Goal: Task Accomplishment & Management: Manage account settings

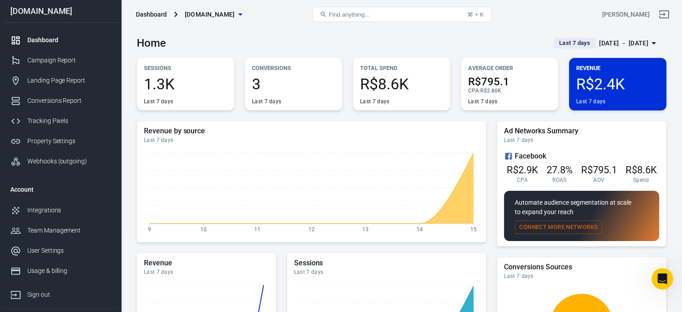
click at [612, 44] on div "Sep 10 － Sep 16, 2025" at bounding box center [623, 43] width 49 height 11
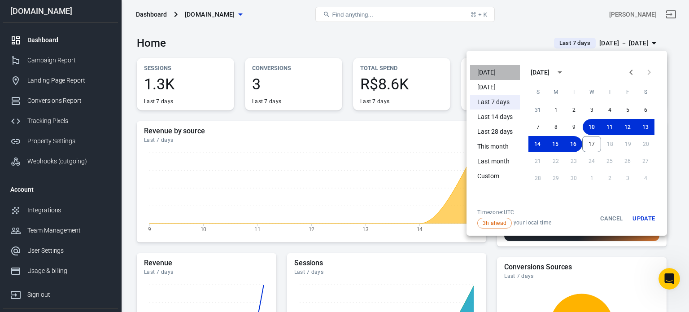
click at [492, 69] on li "[DATE]" at bounding box center [495, 72] width 50 height 15
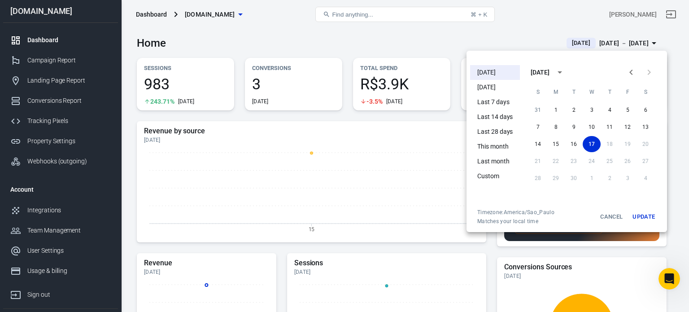
click at [498, 70] on li "[DATE]" at bounding box center [495, 72] width 50 height 15
click at [492, 71] on li "[DATE]" at bounding box center [495, 72] width 50 height 15
click at [353, 40] on div at bounding box center [344, 156] width 689 height 312
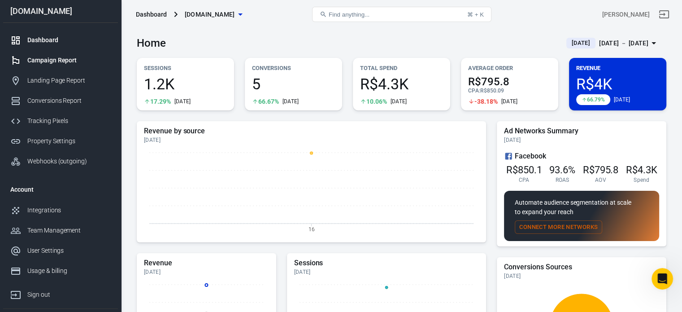
click at [80, 66] on link "Campaign Report" at bounding box center [60, 60] width 115 height 20
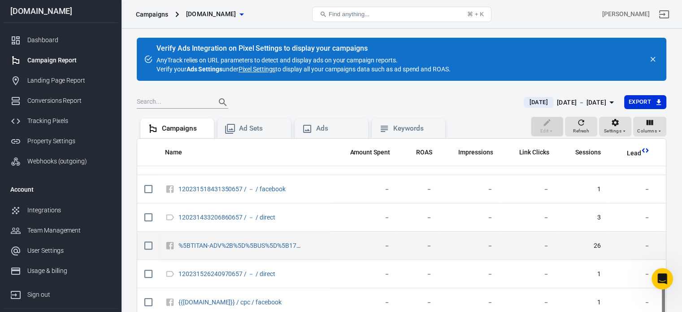
scroll to position [83, 0]
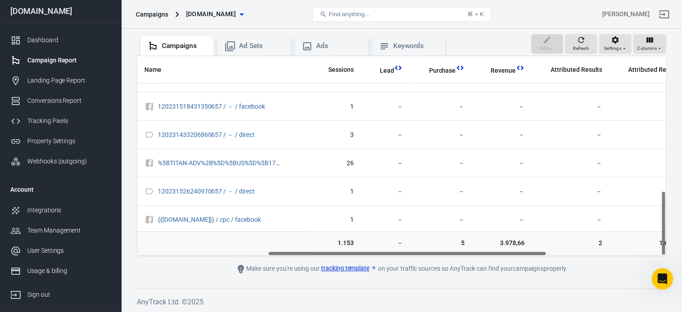
drag, startPoint x: 318, startPoint y: 250, endPoint x: 448, endPoint y: 265, distance: 131.3
click at [448, 265] on main "Verify Ads Integration on Pixel Settings to display your campaigns AnyTrack rel…" at bounding box center [402, 114] width 530 height 319
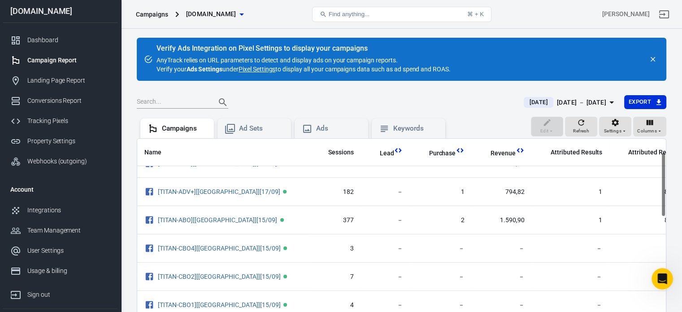
scroll to position [0, 247]
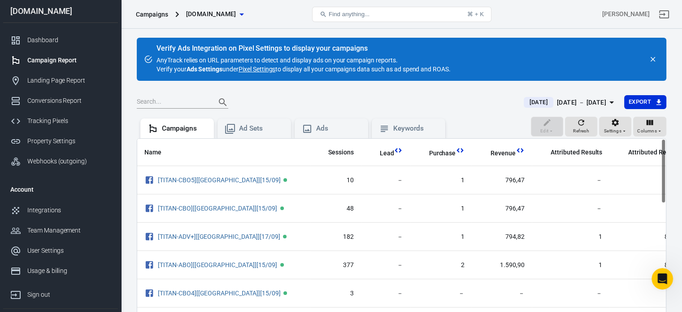
click at [658, 57] on button "close" at bounding box center [653, 59] width 13 height 13
click at [652, 61] on icon "close" at bounding box center [653, 59] width 8 height 8
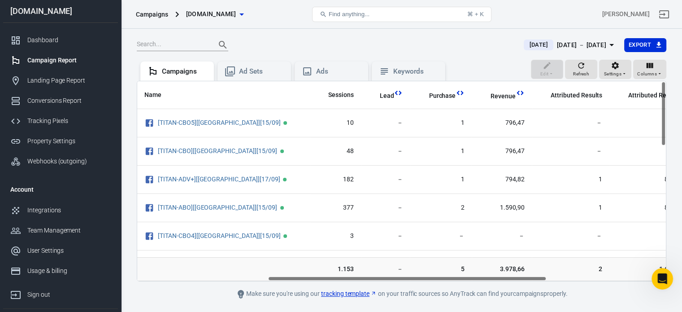
click at [585, 43] on div "[DATE] － [DATE]" at bounding box center [581, 44] width 49 height 11
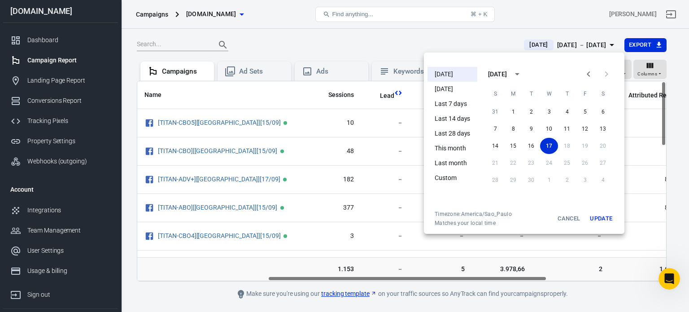
click at [454, 104] on li "Last 7 days" at bounding box center [453, 103] width 50 height 15
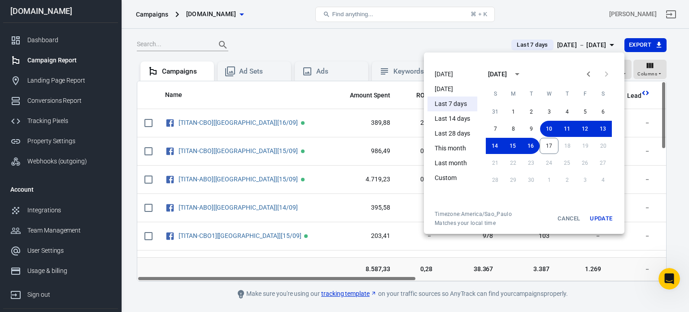
click at [336, 37] on div at bounding box center [344, 156] width 689 height 312
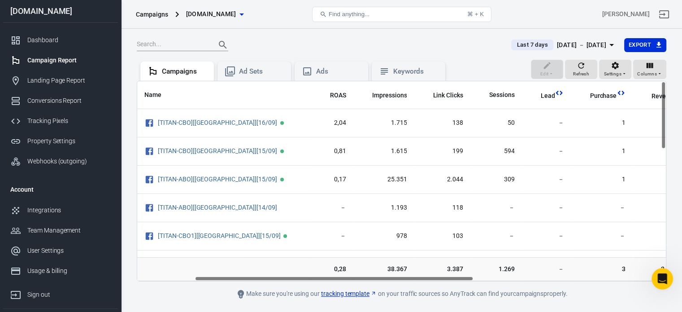
scroll to position [0, 109]
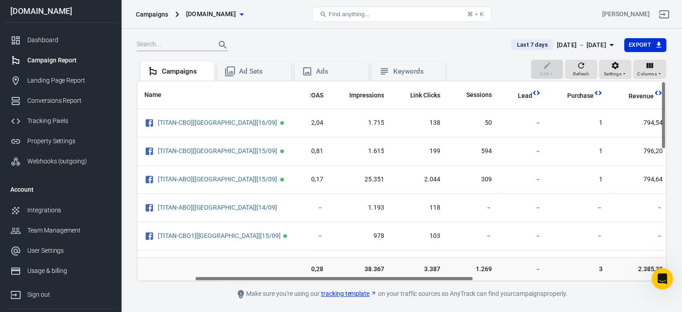
drag, startPoint x: 279, startPoint y: 277, endPoint x: 337, endPoint y: 284, distance: 58.3
click at [337, 284] on main "Last 7 days Sep 10 － Sep 16, 2025 Export Edit Refresh Settings Columns Campaign…" at bounding box center [402, 169] width 530 height 262
click at [563, 48] on div "Sep 10 － Sep 16, 2025" at bounding box center [581, 44] width 49 height 11
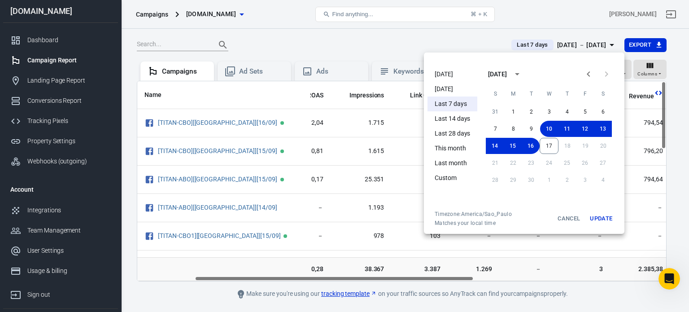
click at [457, 148] on li "This month" at bounding box center [453, 148] width 50 height 15
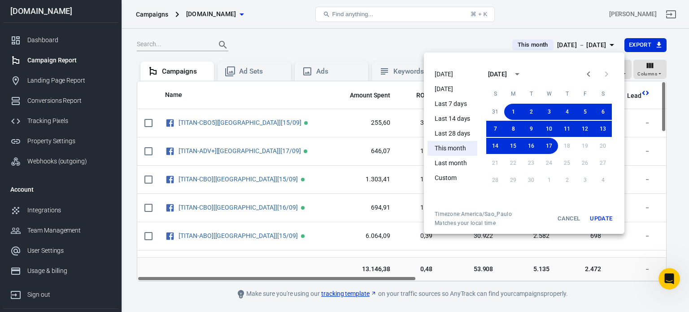
click at [544, 13] on div at bounding box center [344, 156] width 689 height 312
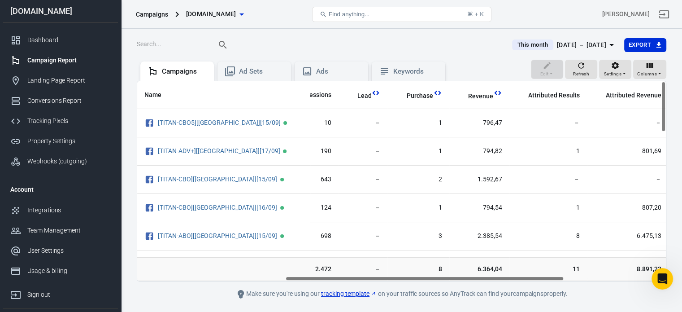
scroll to position [0, 292]
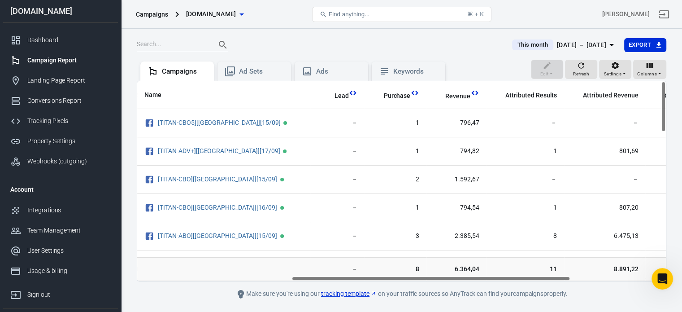
drag, startPoint x: 290, startPoint y: 279, endPoint x: 445, endPoint y: 274, distance: 154.8
click at [445, 274] on div "Name Amount Spent ROAS Impressions Link Clicks Sessions Lead Purchase Revenue A…" at bounding box center [402, 181] width 530 height 201
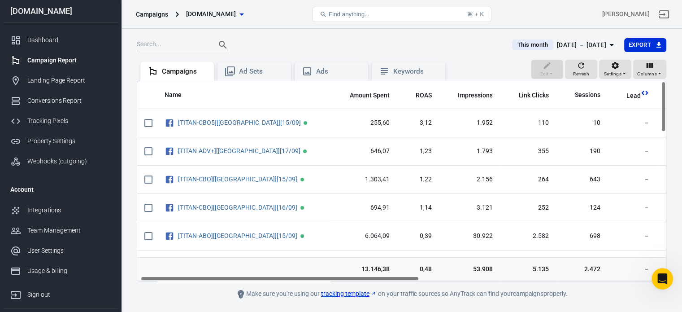
scroll to position [0, 0]
drag, startPoint x: 413, startPoint y: 279, endPoint x: 254, endPoint y: 278, distance: 158.4
click at [254, 278] on div "Name Amount Spent ROAS Impressions Link Clicks Sessions Lead Purchase Revenue A…" at bounding box center [401, 181] width 529 height 200
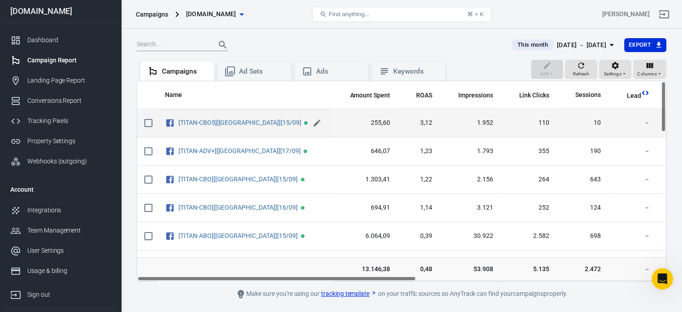
click at [313, 120] on icon "scrollable content" at bounding box center [317, 122] width 9 height 9
click at [286, 120] on input "[TITAN-CBO5][[GEOGRAPHIC_DATA]][15/09]" at bounding box center [243, 123] width 128 height 12
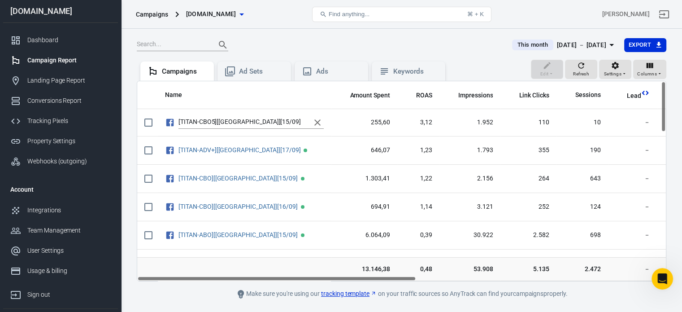
drag, startPoint x: 278, startPoint y: 278, endPoint x: 256, endPoint y: 285, distance: 23.1
click at [256, 285] on main "This month Sep 1 － Sep 17, 2025 Export Edit Refresh Settings Columns Campaigns …" at bounding box center [402, 169] width 530 height 262
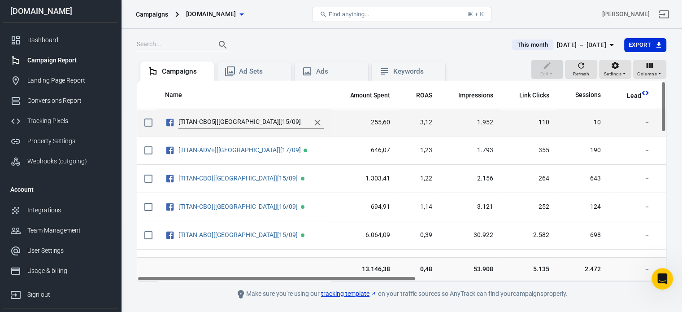
click at [315, 122] on icon "scrollable content" at bounding box center [317, 122] width 11 height 11
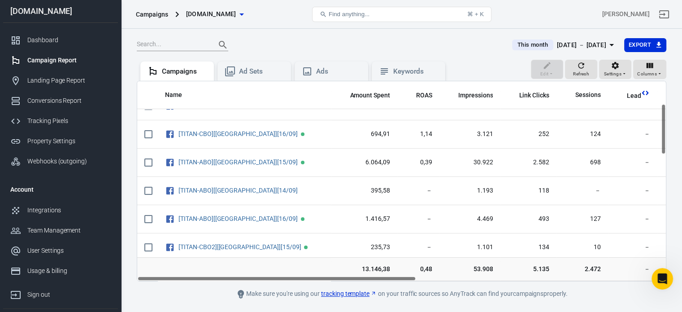
scroll to position [90, 0]
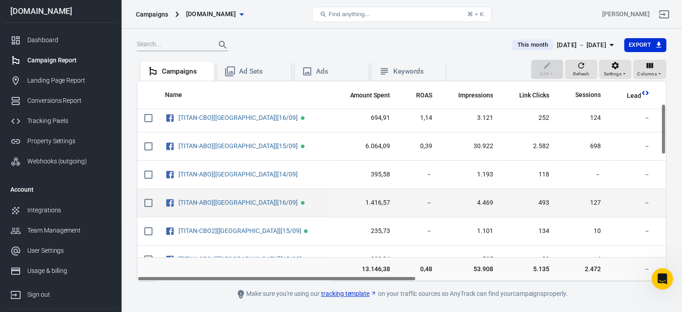
click at [149, 199] on input "scrollable content" at bounding box center [148, 202] width 19 height 19
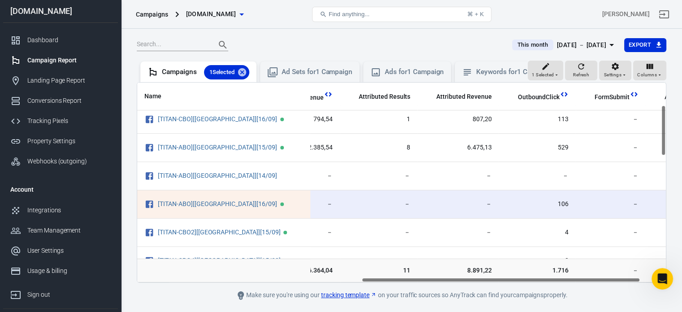
scroll to position [90, 418]
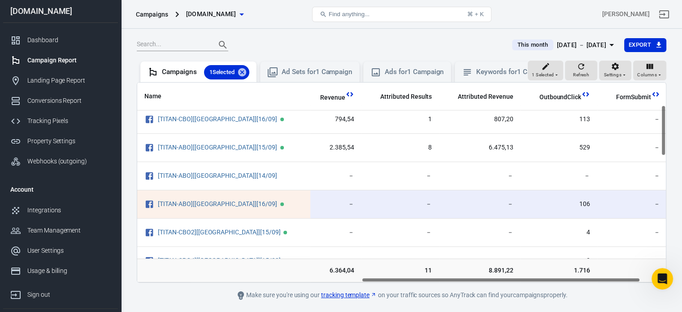
drag, startPoint x: 257, startPoint y: 287, endPoint x: 477, endPoint y: 288, distance: 220.7
click at [477, 282] on div "Name Amount Spent ROAS Impressions Link Clicks Sessions Lead Purchase Revenue A…" at bounding box center [401, 183] width 529 height 200
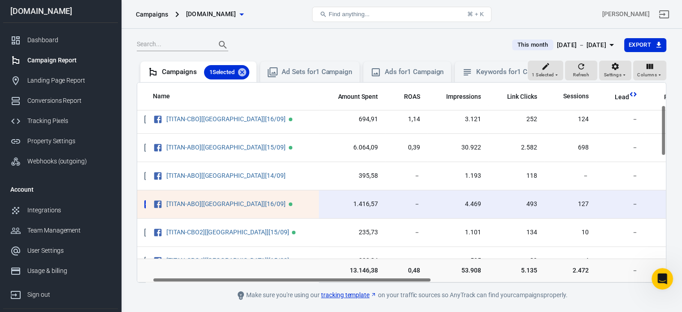
scroll to position [90, 0]
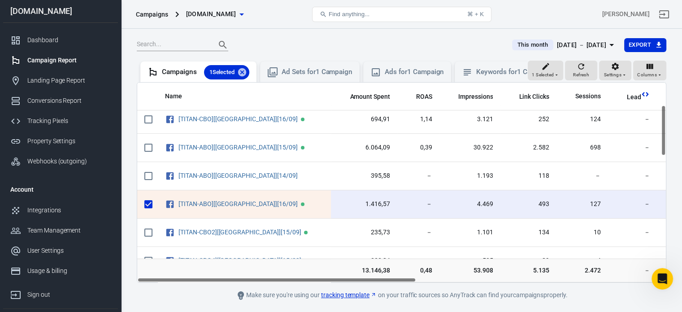
drag, startPoint x: 472, startPoint y: 288, endPoint x: 223, endPoint y: 286, distance: 249.4
click at [223, 282] on div "Name Amount Spent ROAS Impressions Link Clicks Sessions Lead Purchase Revenue A…" at bounding box center [401, 183] width 529 height 200
drag, startPoint x: 313, startPoint y: 286, endPoint x: 238, endPoint y: 279, distance: 75.2
click at [238, 279] on div "Name Amount Spent ROAS Impressions Link Clicks Sessions Lead Purchase Revenue A…" at bounding box center [402, 182] width 530 height 201
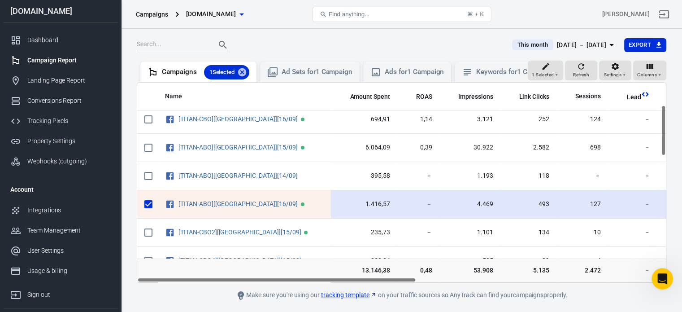
click at [149, 208] on input "scrollable content" at bounding box center [148, 204] width 19 height 19
checkbox input "false"
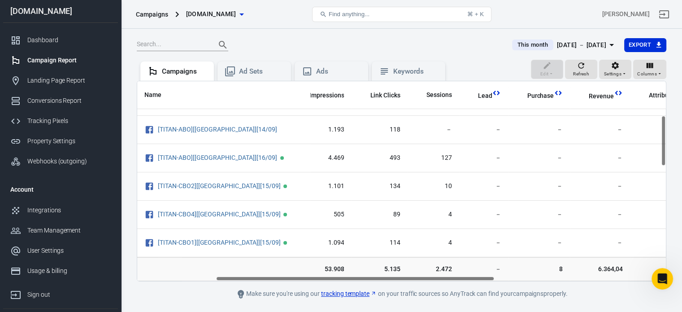
scroll to position [135, 153]
drag, startPoint x: 280, startPoint y: 277, endPoint x: 361, endPoint y: 279, distance: 81.2
click at [361, 279] on div "Name Amount Spent ROAS Impressions Link Clicks Sessions Lead Purchase Revenue A…" at bounding box center [401, 181] width 529 height 200
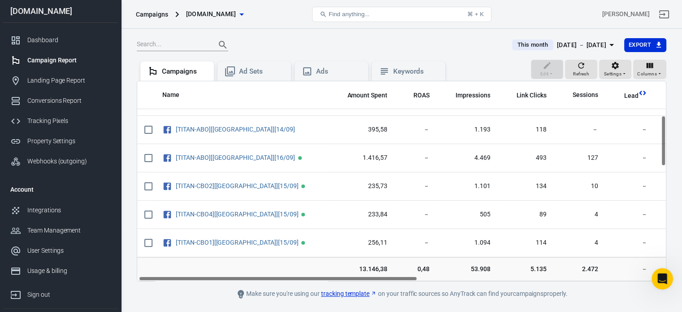
scroll to position [135, 0]
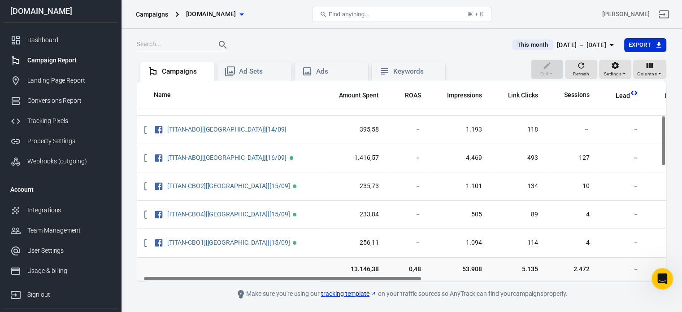
drag, startPoint x: 347, startPoint y: 277, endPoint x: 273, endPoint y: 280, distance: 74.1
click at [273, 280] on div "Name Amount Spent ROAS Impressions Link Clicks Sessions Lead Purchase Revenue A…" at bounding box center [401, 181] width 529 height 200
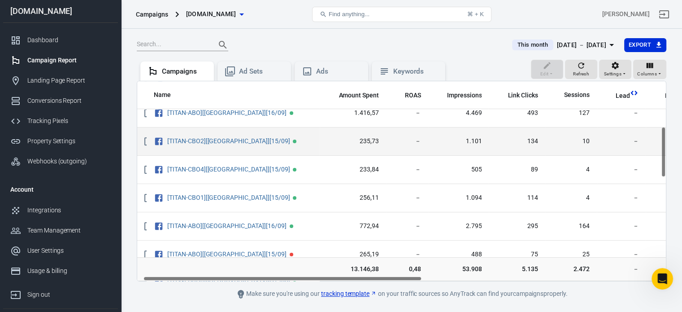
scroll to position [224, 11]
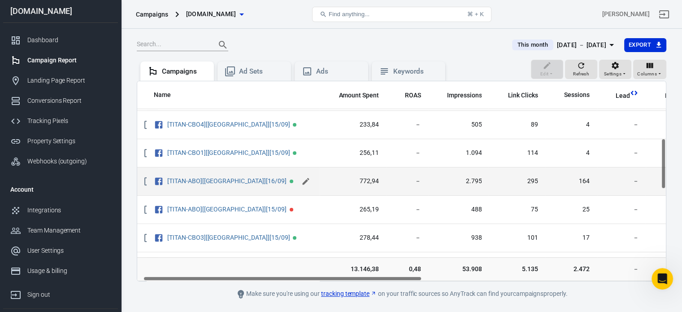
click at [301, 178] on icon "scrollable content" at bounding box center [305, 181] width 9 height 9
click at [275, 182] on input "[TITAN-ABO][[GEOGRAPHIC_DATA]][16/09]" at bounding box center [231, 181] width 128 height 12
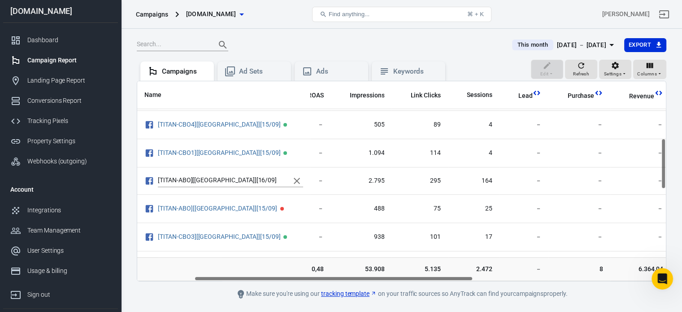
scroll to position [224, 100]
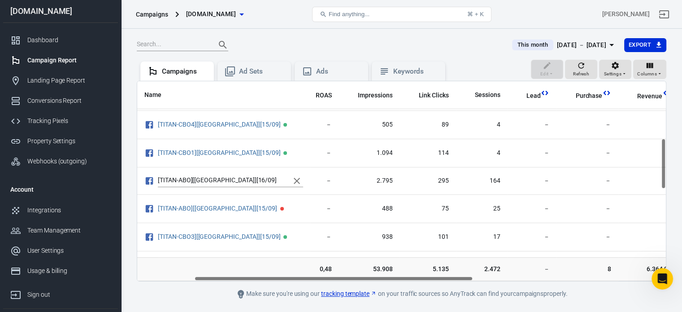
drag, startPoint x: 284, startPoint y: 276, endPoint x: 331, endPoint y: 271, distance: 47.9
click at [331, 271] on div "Name Amount Spent ROAS Impressions Link Clicks Sessions Lead Purchase Revenue A…" at bounding box center [402, 181] width 530 height 201
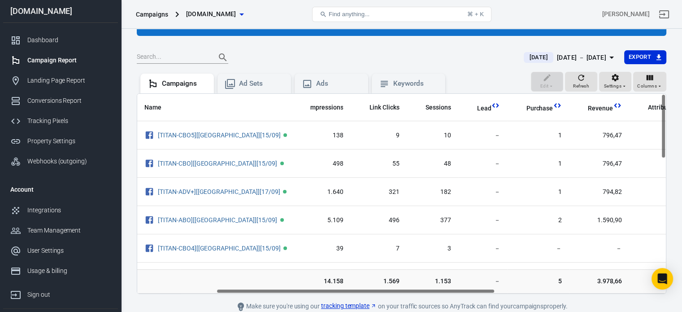
scroll to position [0, 154]
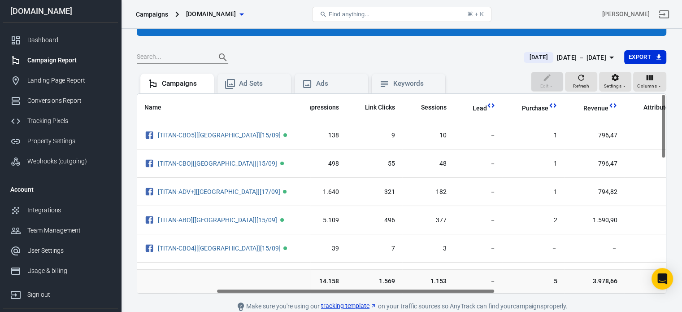
drag, startPoint x: 301, startPoint y: 292, endPoint x: 383, endPoint y: 294, distance: 81.7
click at [383, 294] on main "Verify Ads Integration on Pixel Settings to display your campaigns AnyTrack rel…" at bounding box center [402, 152] width 530 height 319
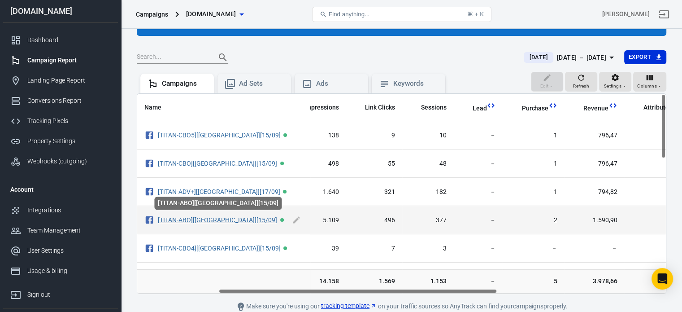
click at [196, 220] on link "[TITAN-ABO][[GEOGRAPHIC_DATA]][15/09]" at bounding box center [217, 219] width 119 height 7
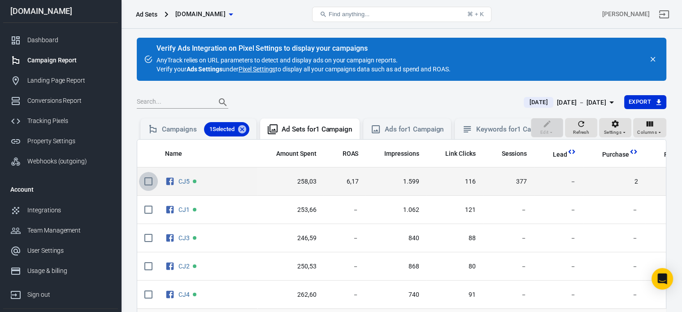
click at [151, 191] on input "scrollable content" at bounding box center [148, 181] width 19 height 19
checkbox input "true"
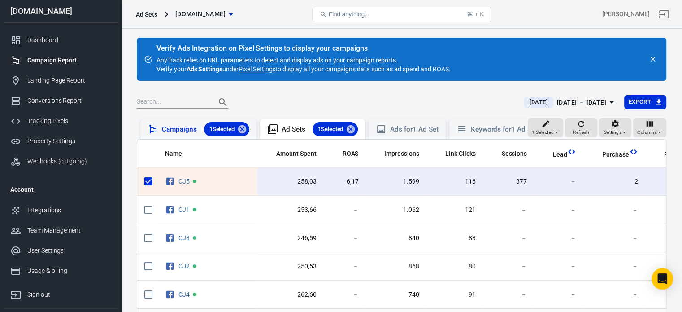
click at [187, 131] on div "Campaigns 1 Selected" at bounding box center [205, 129] width 87 height 14
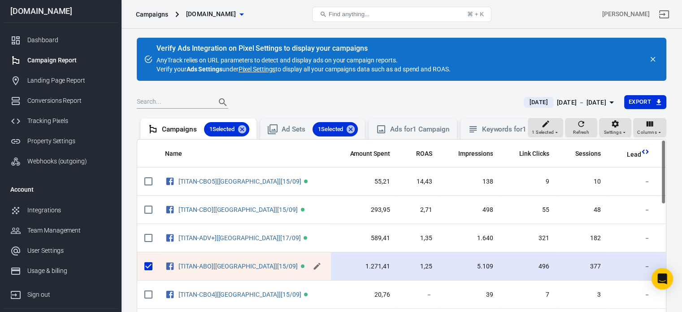
click at [313, 271] on icon "scrollable content" at bounding box center [317, 266] width 9 height 9
click at [282, 266] on input "[TITAN-ABO][[GEOGRAPHIC_DATA]][15/09]" at bounding box center [243, 266] width 128 height 12
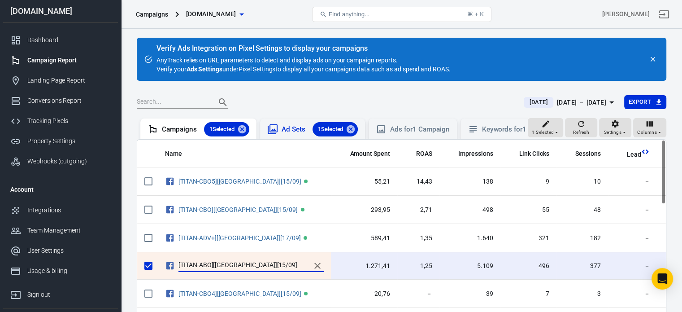
click at [285, 133] on div "Ad Sets 1 Selected" at bounding box center [320, 129] width 76 height 14
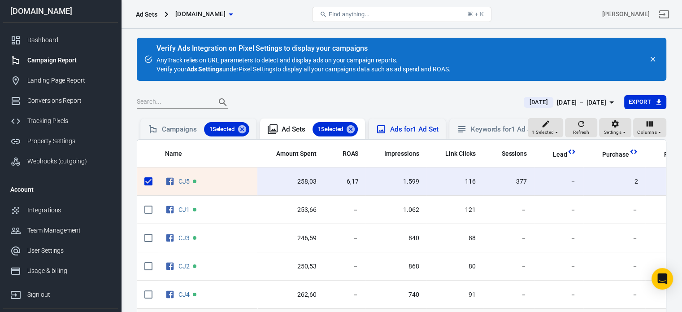
click at [397, 127] on div "Ads for 1 Ad Set" at bounding box center [414, 129] width 48 height 9
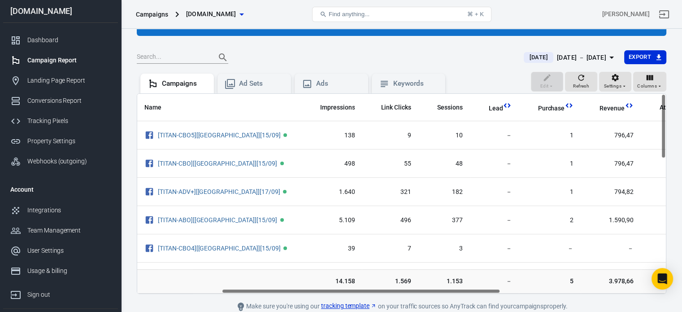
scroll to position [0, 161]
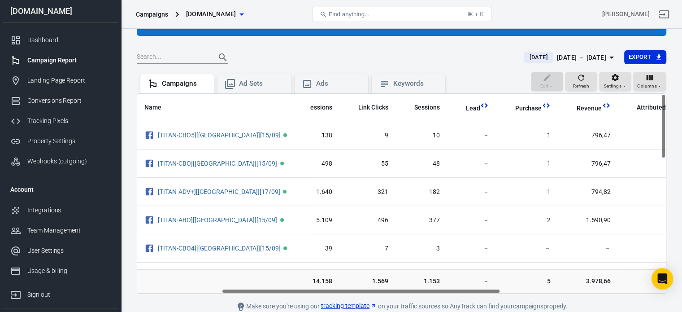
drag, startPoint x: 311, startPoint y: 290, endPoint x: 397, endPoint y: 294, distance: 85.3
click at [397, 294] on main "Verify Ads Integration on Pixel Settings to display your campaigns AnyTrack rel…" at bounding box center [402, 152] width 530 height 319
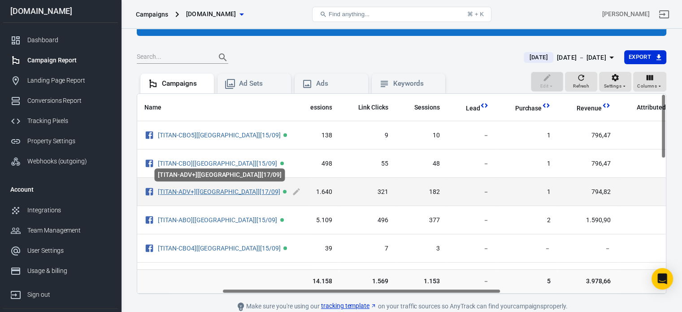
click at [214, 191] on link "[TITAN-ADV+][[GEOGRAPHIC_DATA]][17/09]" at bounding box center [219, 191] width 122 height 7
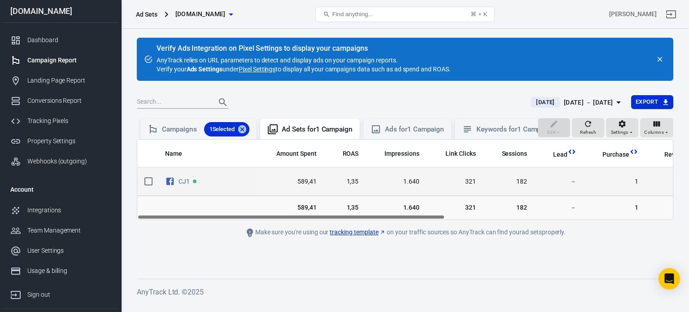
click at [148, 187] on input "scrollable content" at bounding box center [148, 181] width 19 height 19
checkbox input "true"
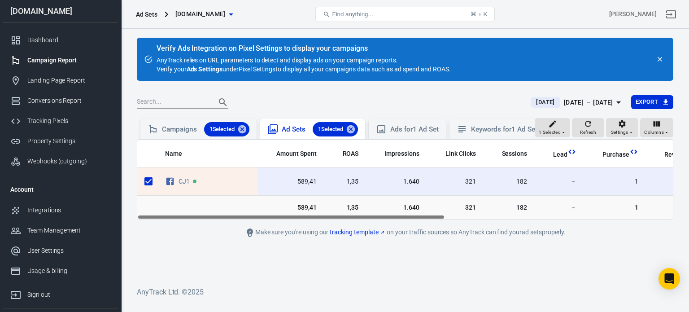
click at [292, 131] on div "Ad Sets 1 Selected" at bounding box center [320, 129] width 76 height 14
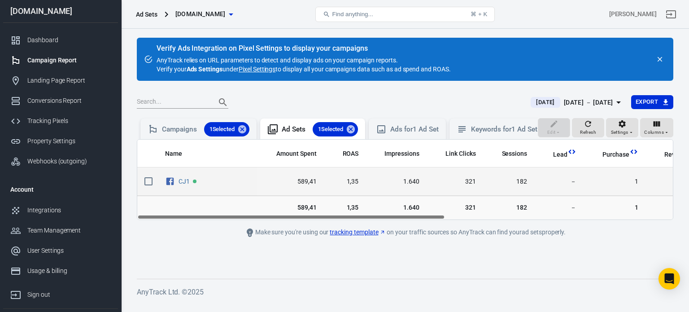
click at [150, 185] on input "scrollable content" at bounding box center [148, 181] width 19 height 19
checkbox input "true"
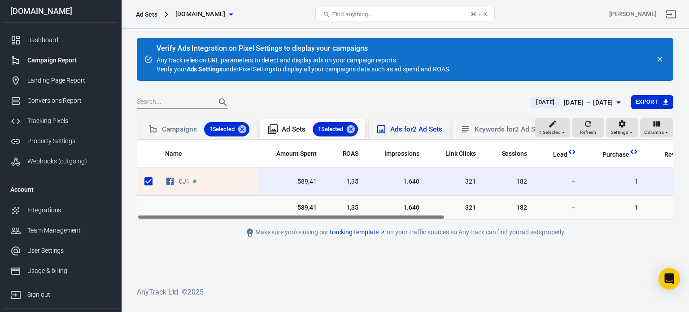
click at [404, 132] on div "Ads for 2 Ad Sets" at bounding box center [416, 129] width 52 height 9
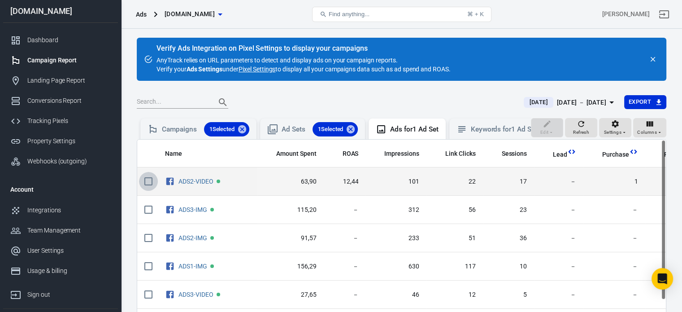
click at [151, 188] on input "scrollable content" at bounding box center [148, 181] width 19 height 19
checkbox input "true"
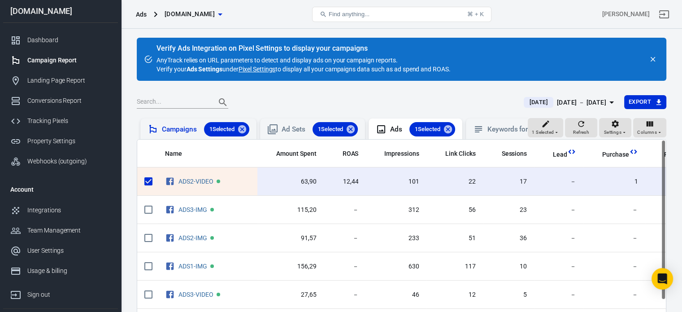
click at [191, 128] on div "Campaigns 1 Selected" at bounding box center [205, 129] width 87 height 14
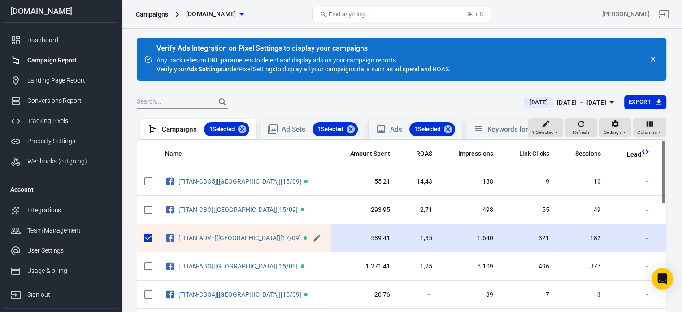
click at [314, 241] on icon "scrollable content" at bounding box center [317, 238] width 7 height 7
click at [290, 243] on input "[TITAN-ADV+][[GEOGRAPHIC_DATA]][17/09]" at bounding box center [243, 237] width 128 height 12
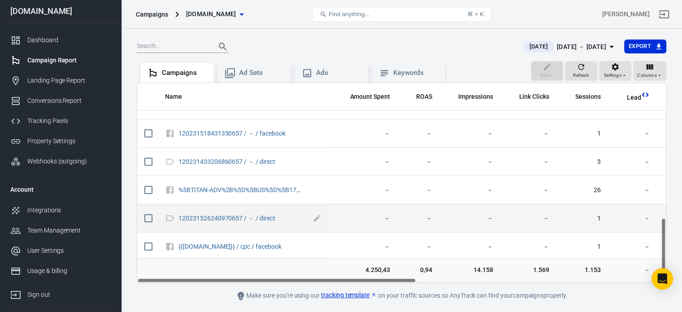
scroll to position [83, 0]
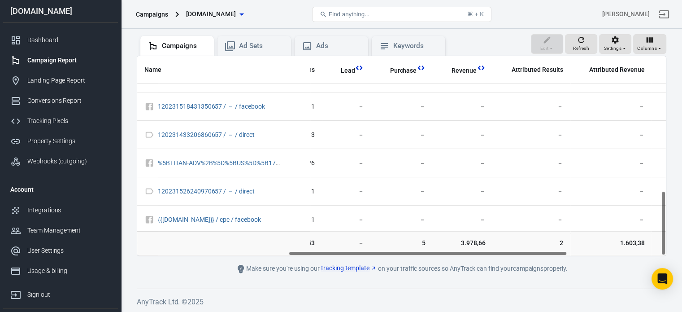
drag, startPoint x: 298, startPoint y: 253, endPoint x: 449, endPoint y: 252, distance: 151.2
click at [449, 252] on div "Name Amount Spent ROAS Impressions Link Clicks Sessions Lead Purchase Revenue A…" at bounding box center [401, 156] width 529 height 200
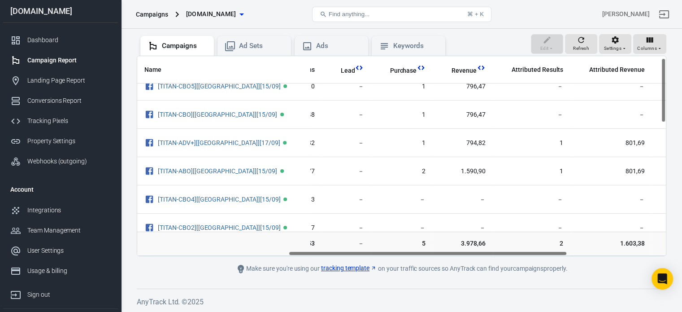
scroll to position [0, 286]
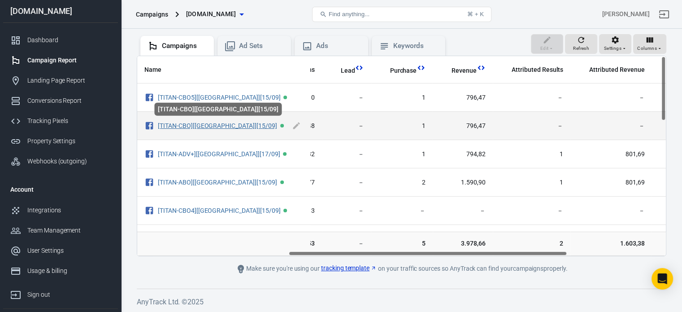
click at [207, 125] on link "[TITAN-CBO][[GEOGRAPHIC_DATA]][15/09]" at bounding box center [217, 125] width 119 height 7
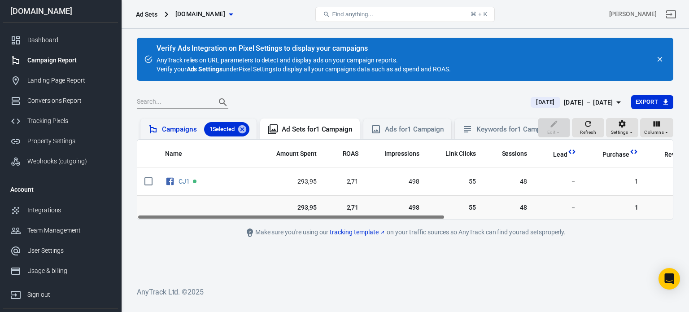
click at [188, 132] on div "Campaigns 1 Selected" at bounding box center [205, 129] width 87 height 14
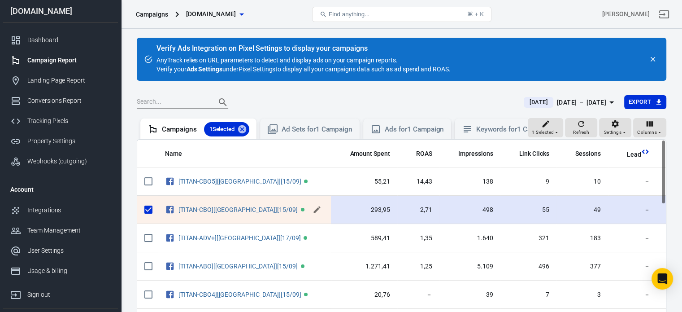
click at [317, 214] on icon "scrollable content" at bounding box center [317, 209] width 9 height 9
click at [287, 215] on input "[TITAN-CBO][[GEOGRAPHIC_DATA]][15/09]" at bounding box center [243, 209] width 128 height 12
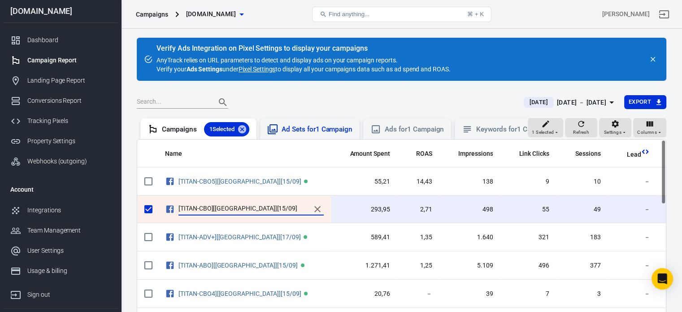
click at [300, 129] on div "Ad Sets for 1 Campaign" at bounding box center [317, 129] width 71 height 9
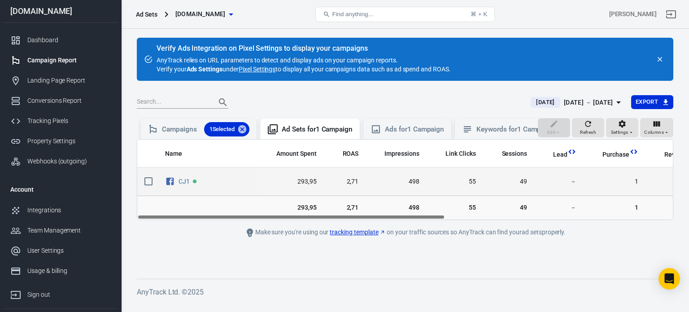
click at [148, 190] on input "scrollable content" at bounding box center [148, 181] width 19 height 19
checkbox input "true"
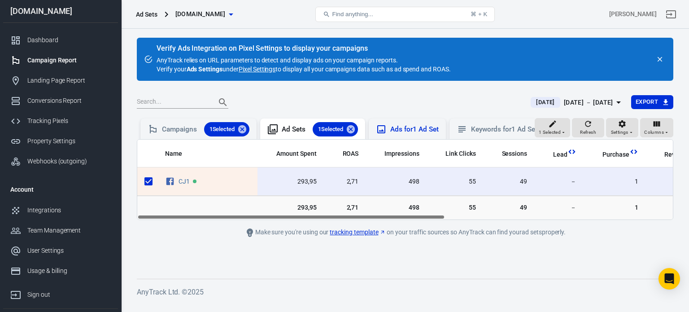
click at [428, 132] on div "Ads for 1 Ad Set" at bounding box center [414, 129] width 48 height 9
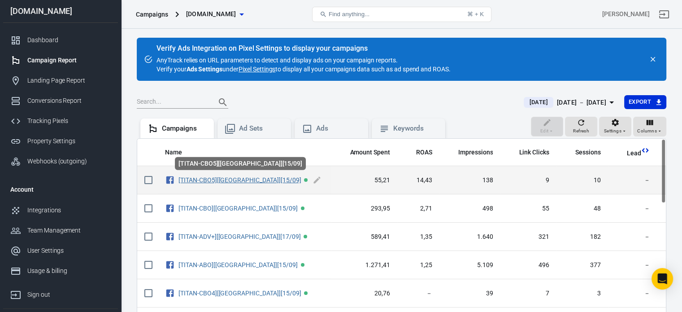
click at [230, 176] on link "[TITAN-CBO5][[GEOGRAPHIC_DATA]][15/09]" at bounding box center [240, 179] width 122 height 7
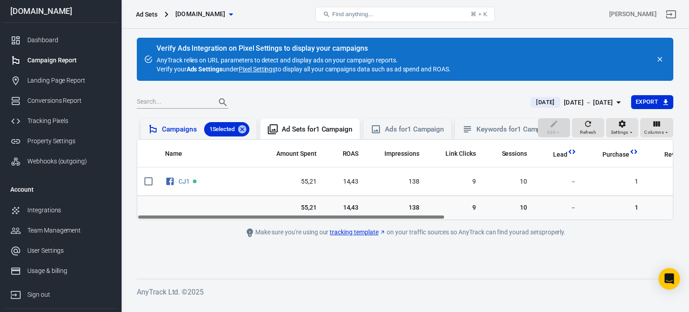
click at [182, 121] on div "Campaigns 1 Selected" at bounding box center [198, 128] width 116 height 21
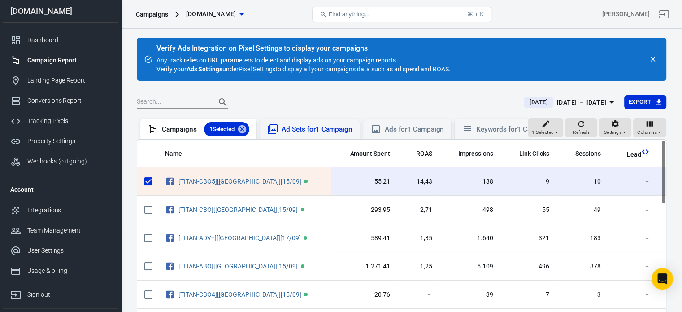
click at [308, 125] on div "Ad Sets for 1 Campaign" at bounding box center [317, 129] width 71 height 9
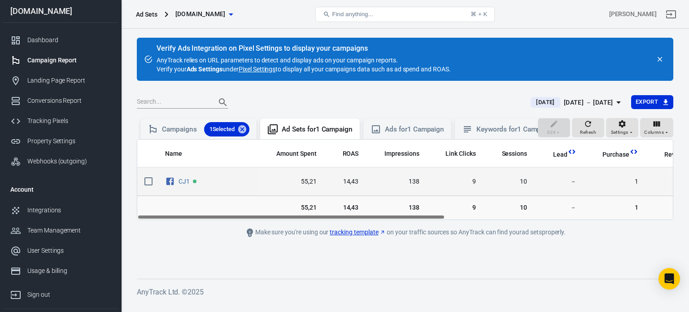
click at [149, 188] on input "scrollable content" at bounding box center [148, 181] width 19 height 19
checkbox input "true"
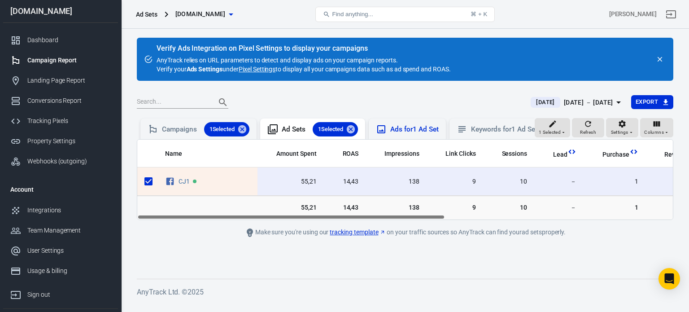
click at [413, 131] on div "Ads for 1 Ad Set" at bounding box center [414, 129] width 48 height 9
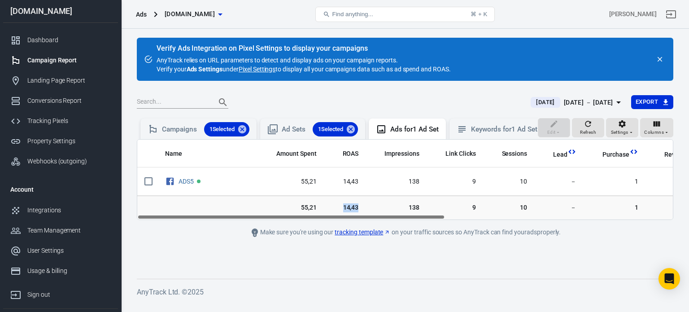
drag, startPoint x: 338, startPoint y: 221, endPoint x: 362, endPoint y: 226, distance: 24.3
click at [362, 220] on td "14,43" at bounding box center [345, 208] width 42 height 24
click at [362, 219] on div "Name Amount Spent ROAS Impressions Link Clicks Sessions Lead Purchase Revenue A…" at bounding box center [405, 180] width 536 height 80
click at [359, 228] on main "Verify Ads Integration on Pixel Settings to display your campaigns AnyTrack rel…" at bounding box center [405, 151] width 537 height 227
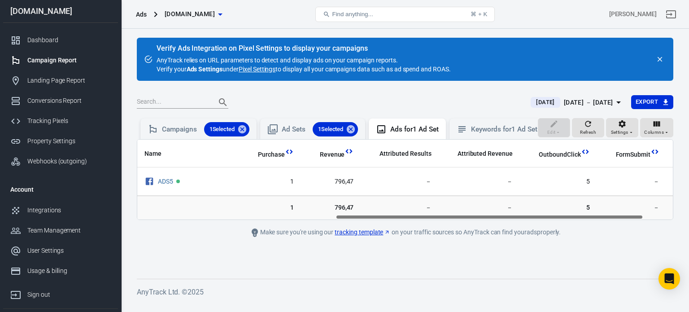
scroll to position [0, 368]
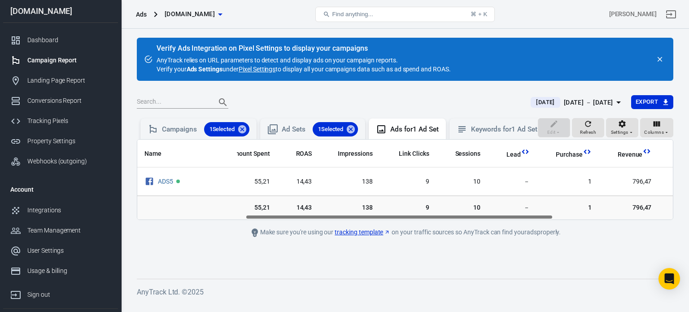
drag, startPoint x: 357, startPoint y: 223, endPoint x: 378, endPoint y: 225, distance: 21.6
click at [378, 219] on div "Name Amount Spent ROAS Impressions Link Clicks Sessions Lead Purchase Revenue A…" at bounding box center [405, 180] width 536 height 80
